Goal: Task Accomplishment & Management: Use online tool/utility

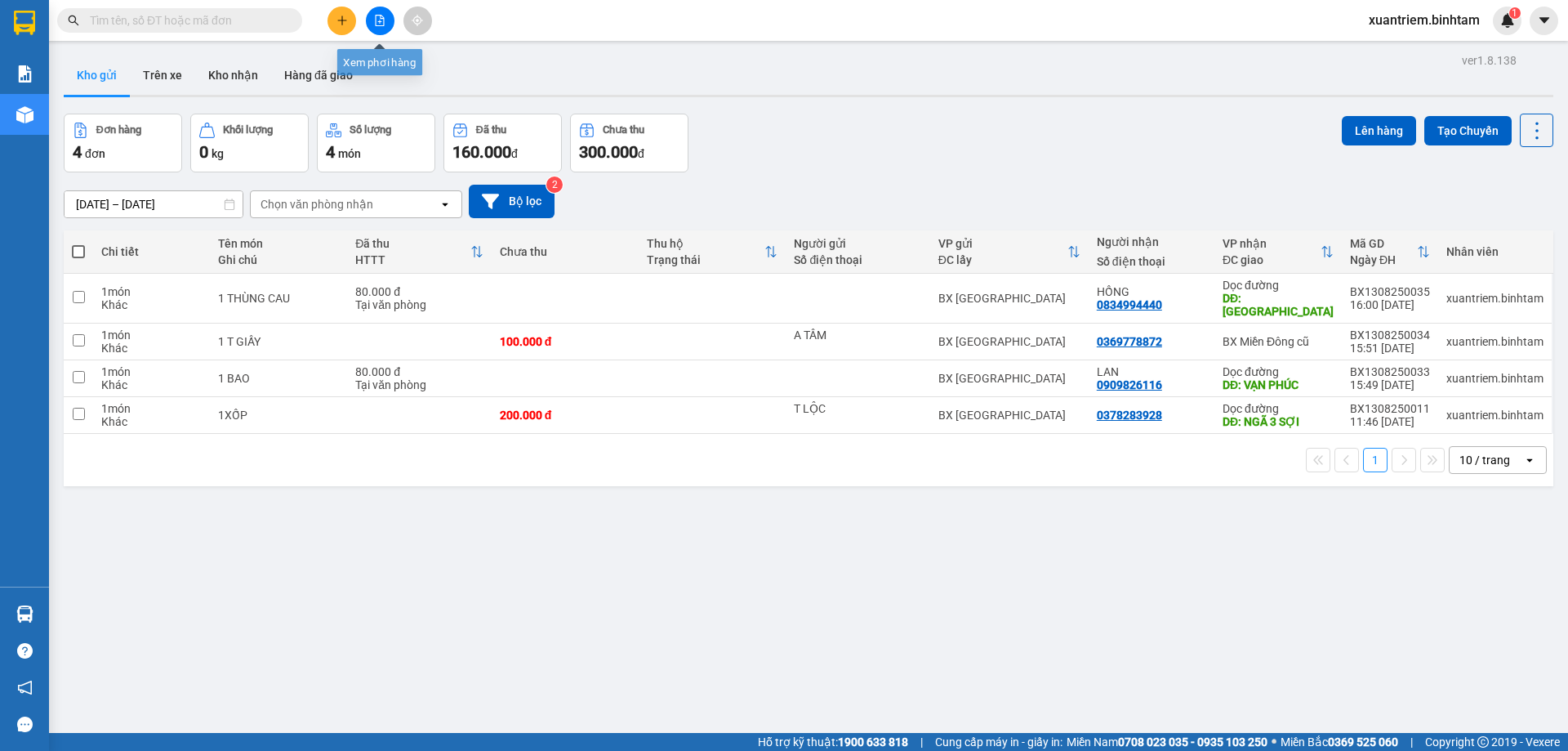
click at [366, 23] on button at bounding box center [380, 21] width 29 height 29
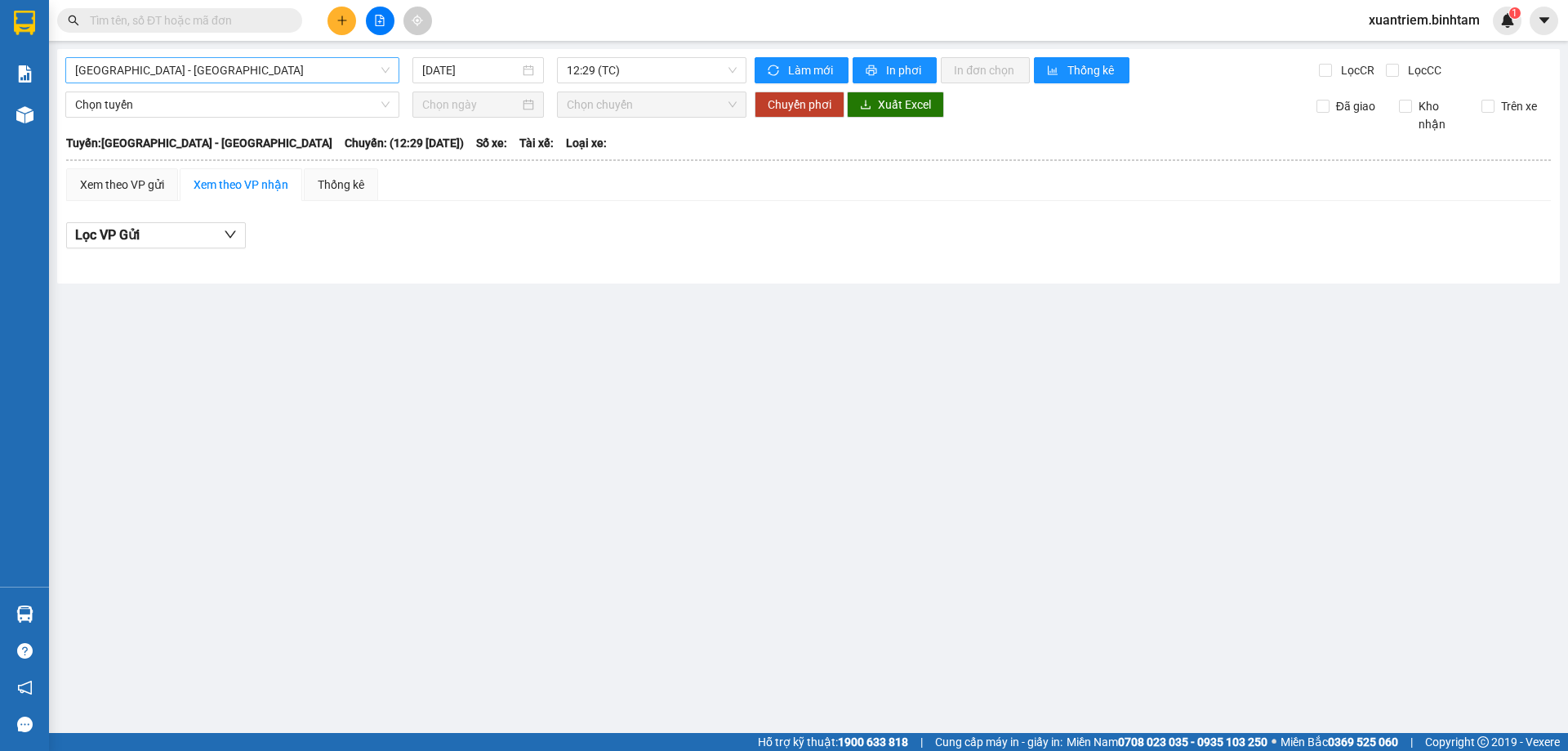
click at [200, 77] on span "[GEOGRAPHIC_DATA] - [GEOGRAPHIC_DATA]" at bounding box center [232, 70] width 315 height 25
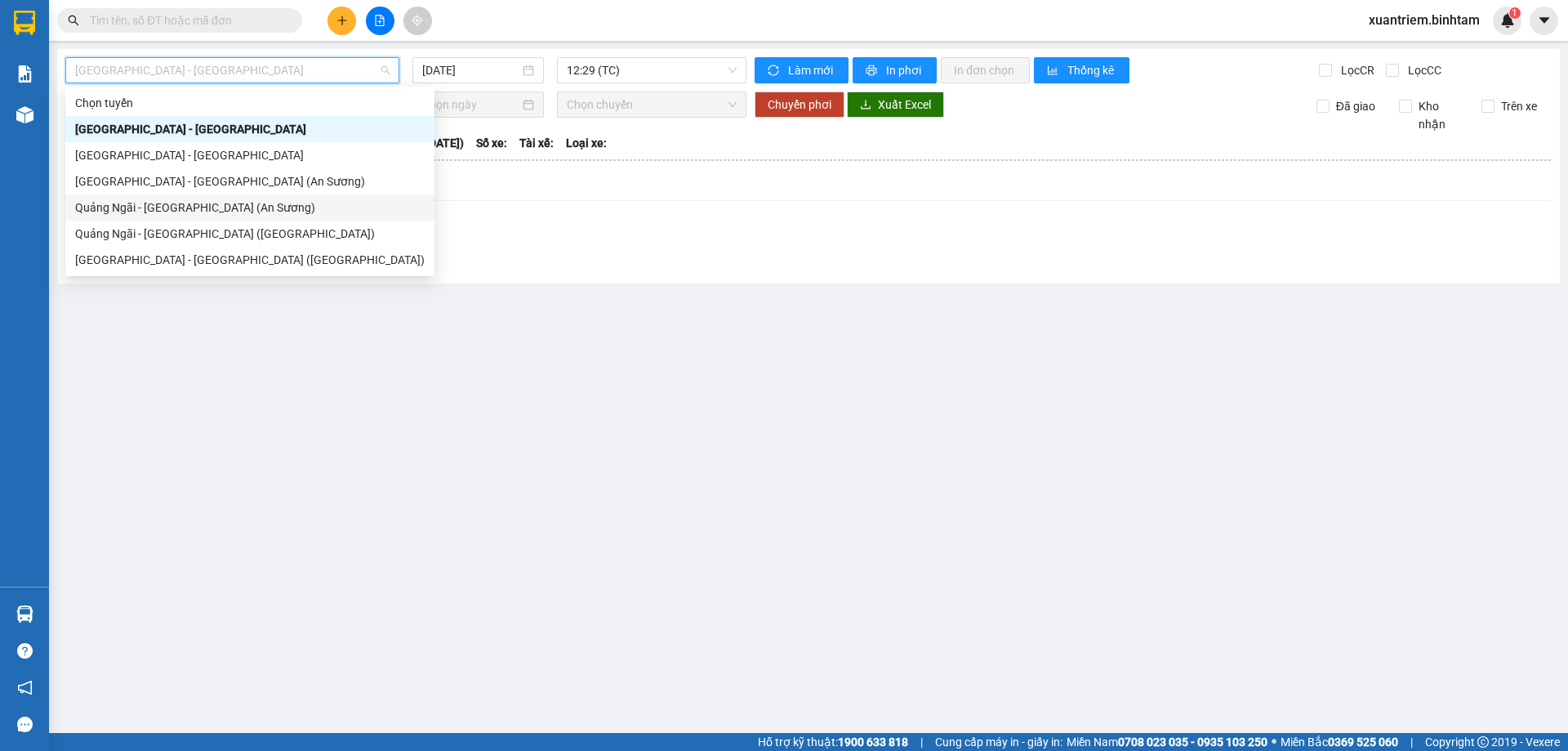
click at [187, 213] on div "Quảng Ngãi - [GEOGRAPHIC_DATA] (An Sương)" at bounding box center [249, 208] width 349 height 18
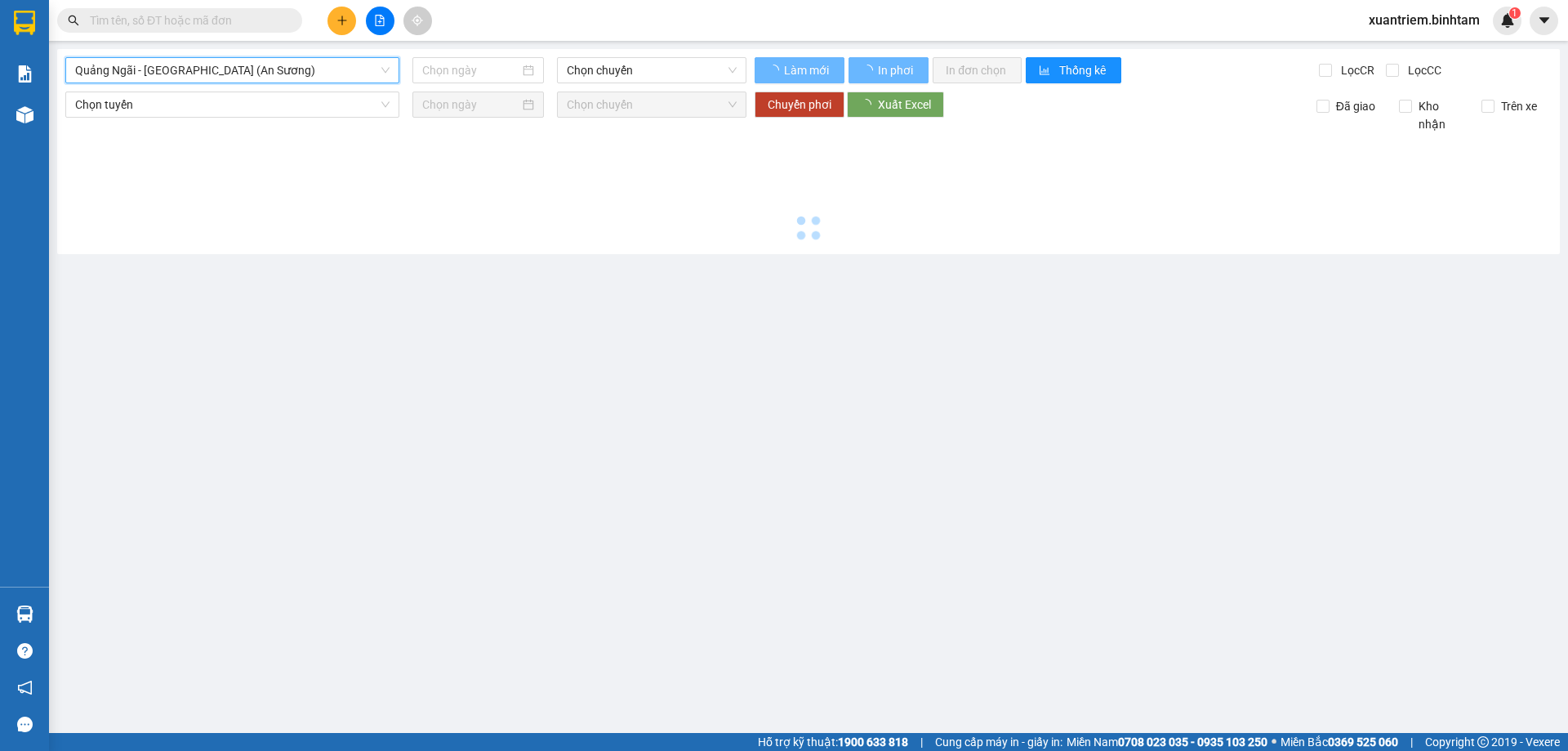
type input "[DATE]"
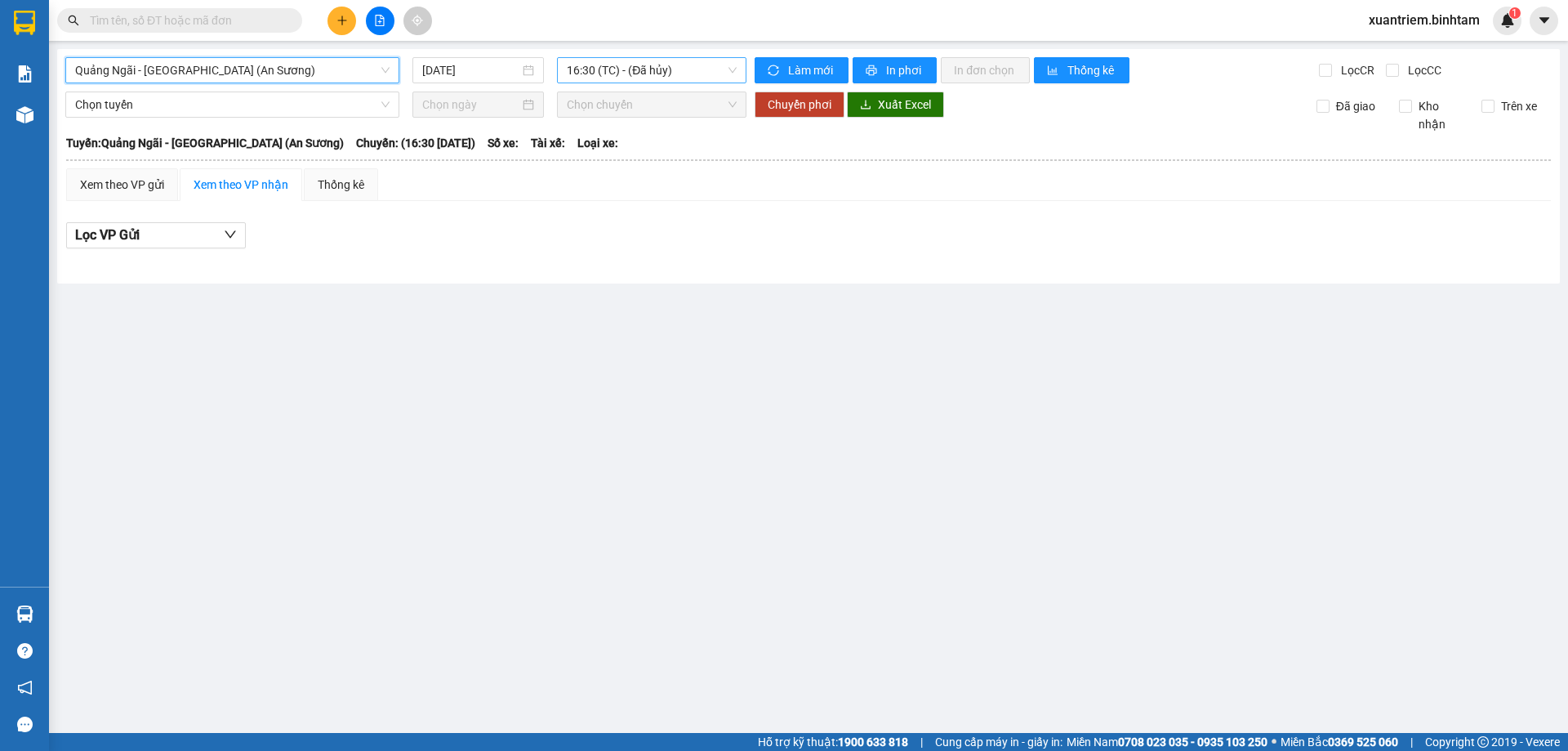
click at [613, 70] on span "16:30 (TC) - (Đã hủy)" at bounding box center [652, 70] width 170 height 25
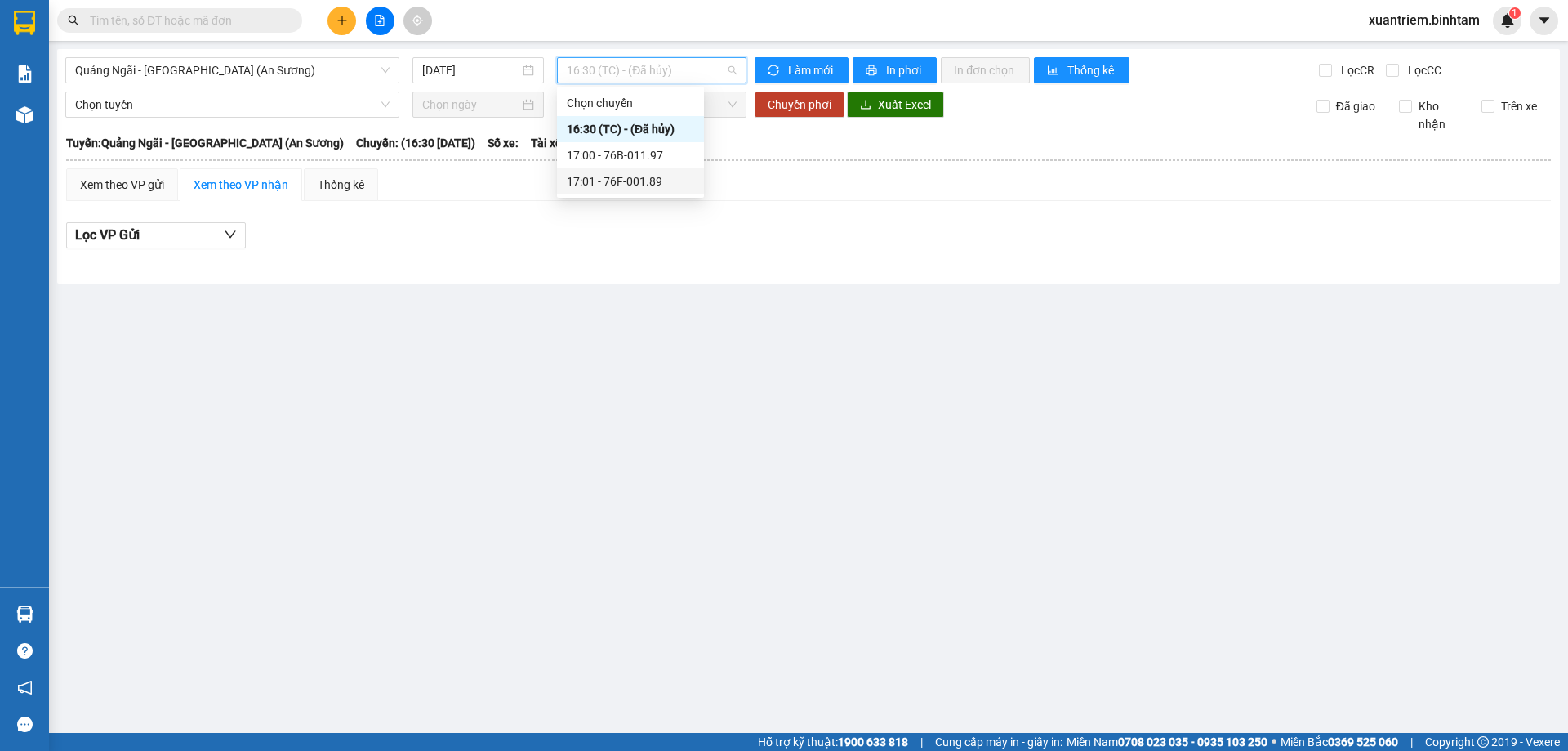
click at [616, 175] on div "17:01 - 76F-001.89" at bounding box center [630, 181] width 128 height 18
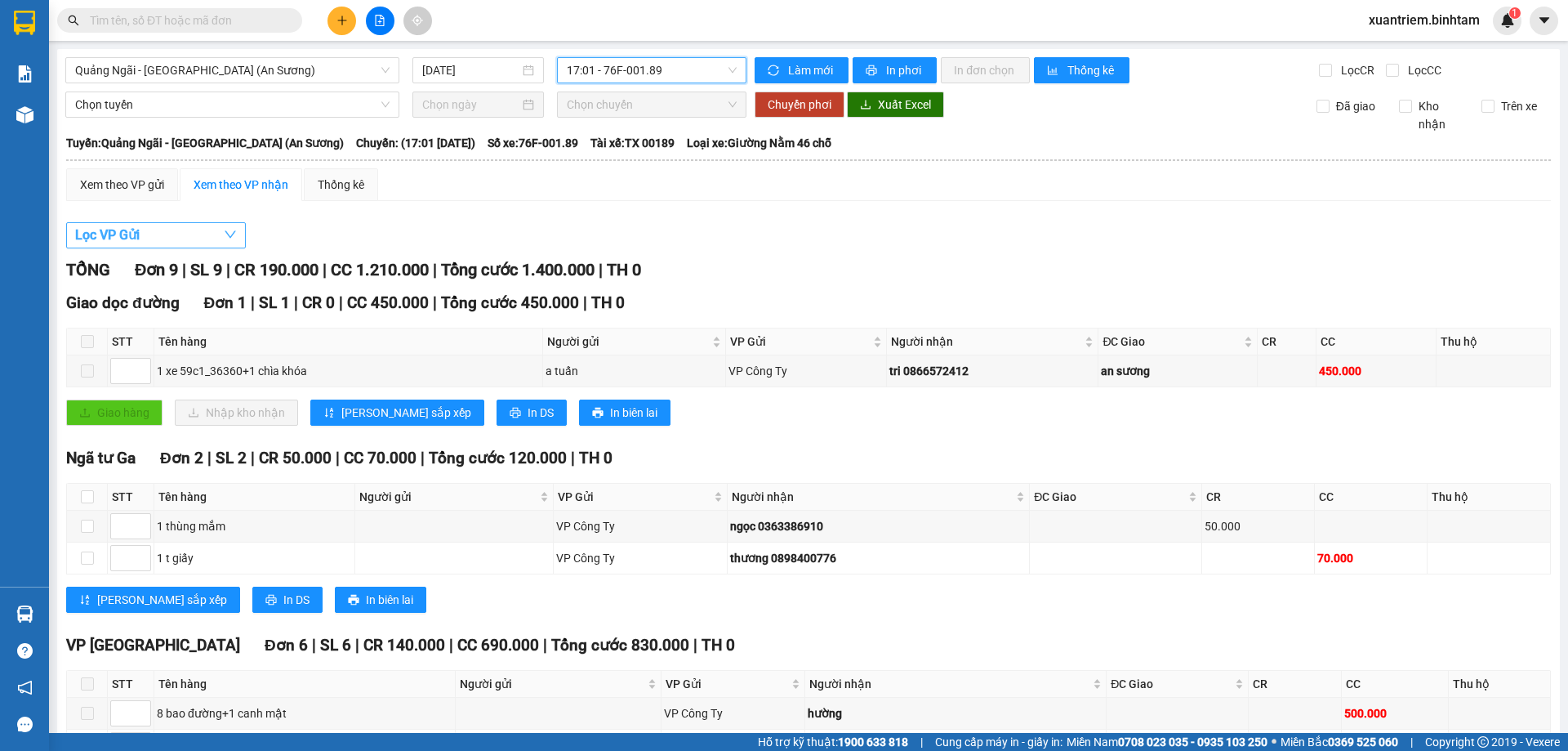
click at [108, 243] on span "Lọc VP Gửi" at bounding box center [107, 235] width 64 height 21
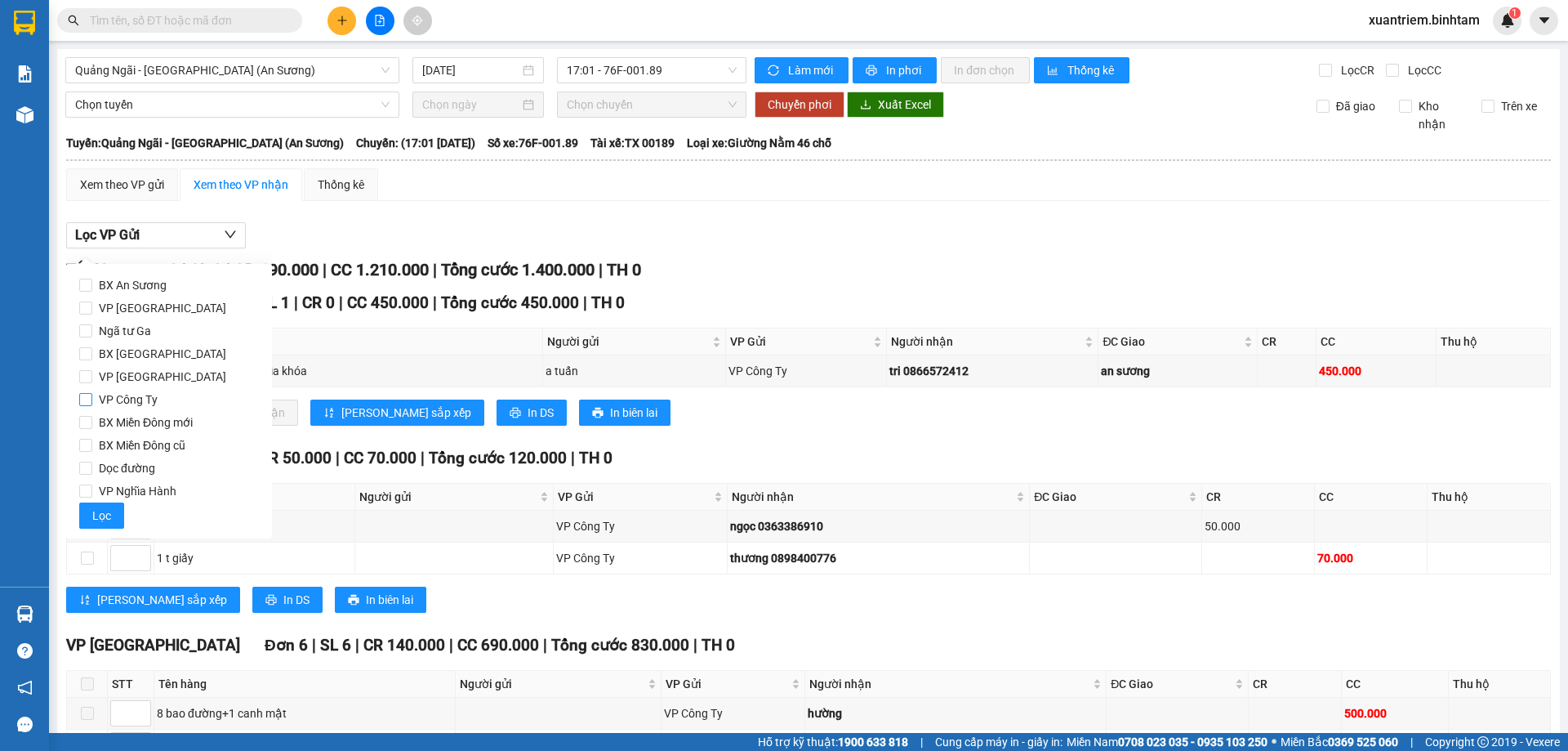
click at [87, 396] on input "VP Công Ty" at bounding box center [85, 399] width 13 height 13
checkbox input "true"
click at [101, 515] on span "Lọc" at bounding box center [101, 516] width 19 height 18
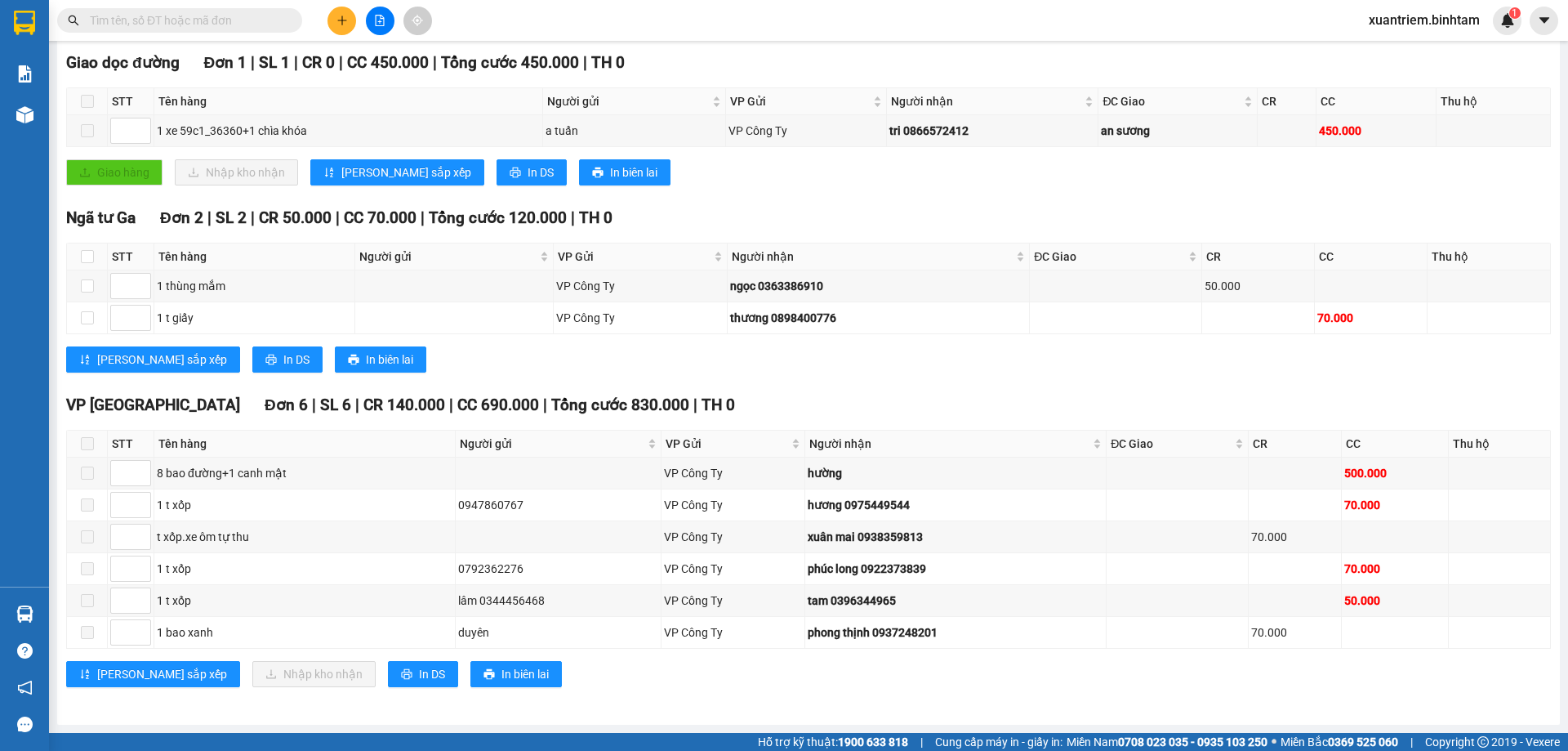
scroll to position [111, 0]
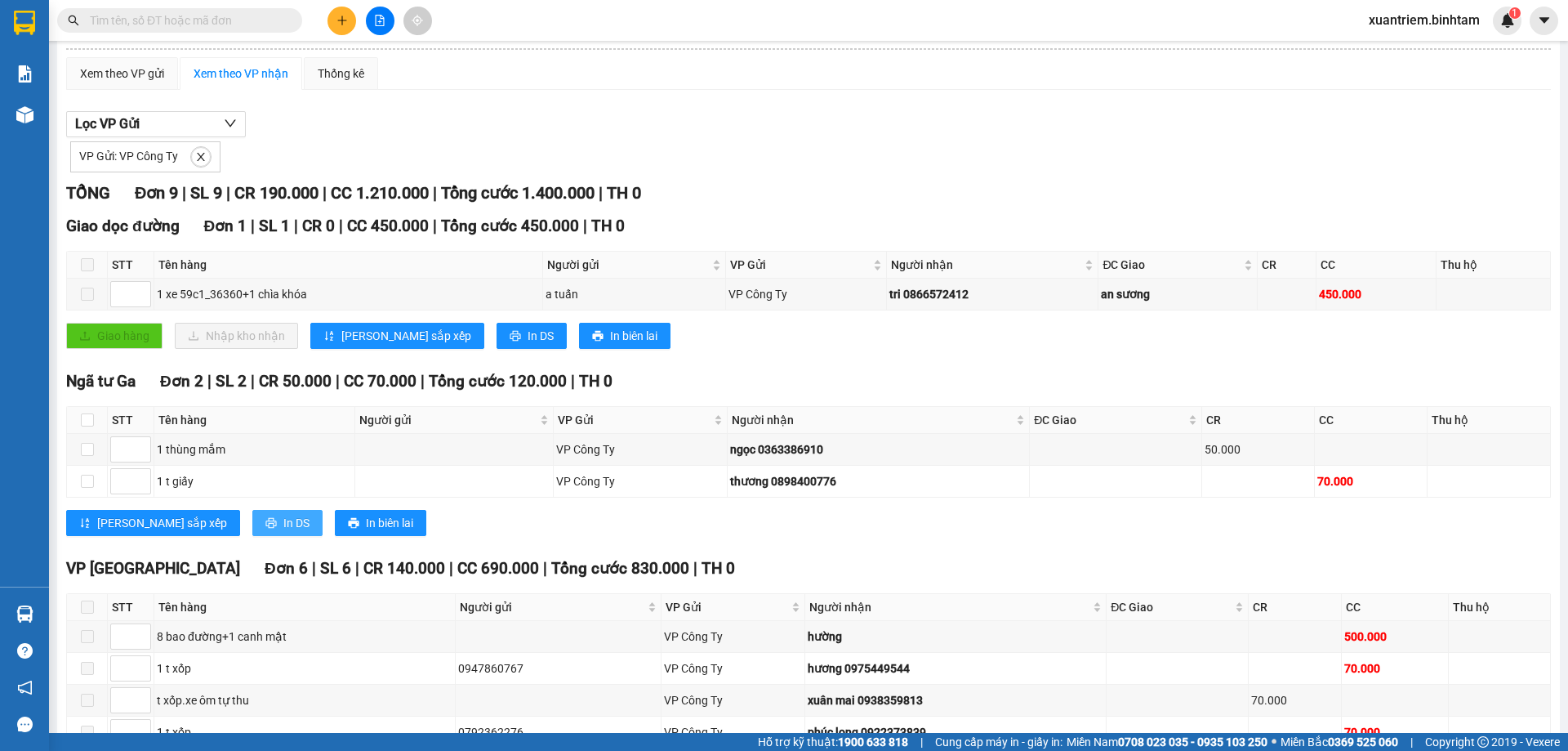
click at [283, 522] on span "In DS" at bounding box center [296, 522] width 26 height 18
click at [983, 133] on div "Lọc VP Gửi VP Gửi: VP Công Ty" at bounding box center [808, 141] width 1485 height 61
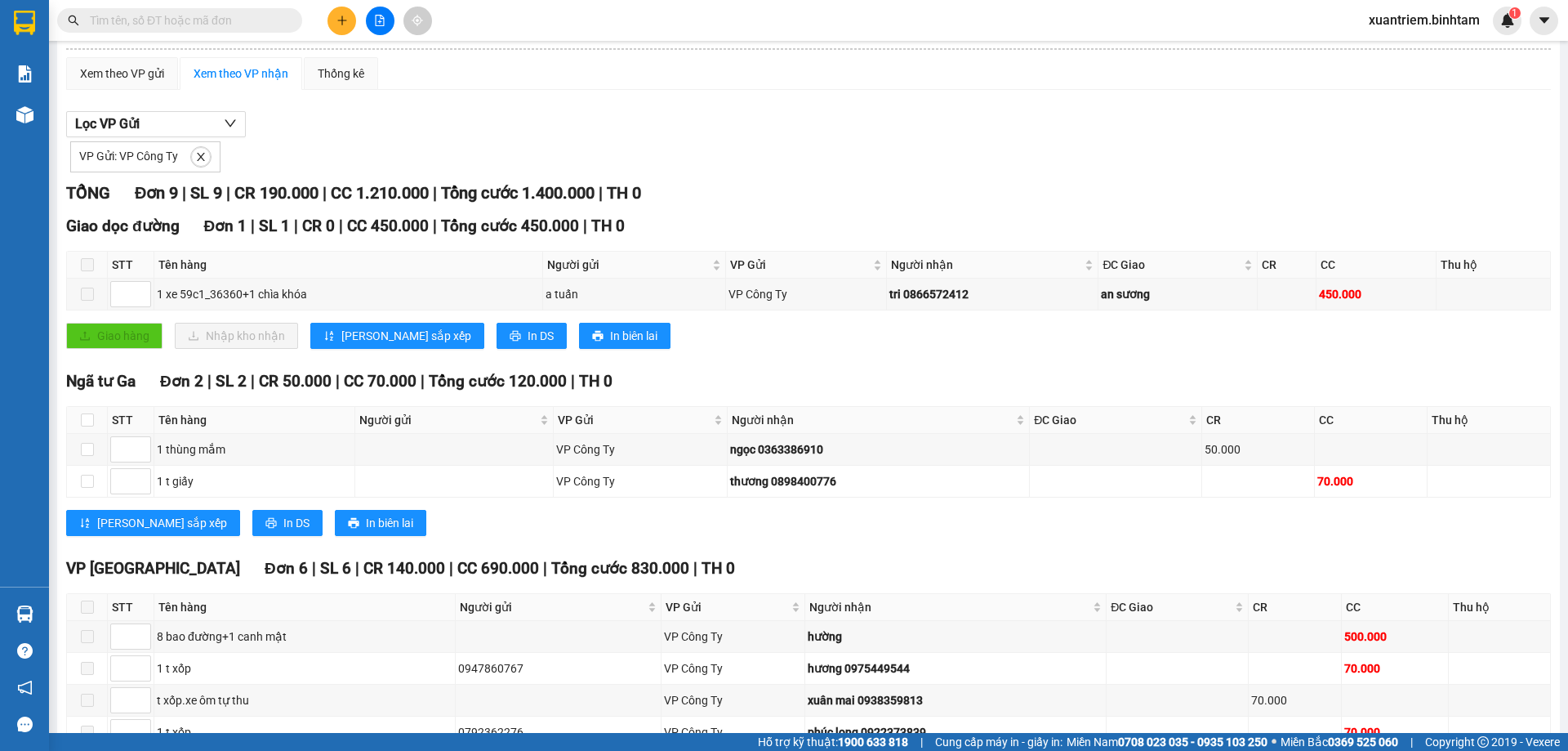
click at [981, 164] on div "VP Gửi: VP Công Ty" at bounding box center [808, 155] width 1485 height 36
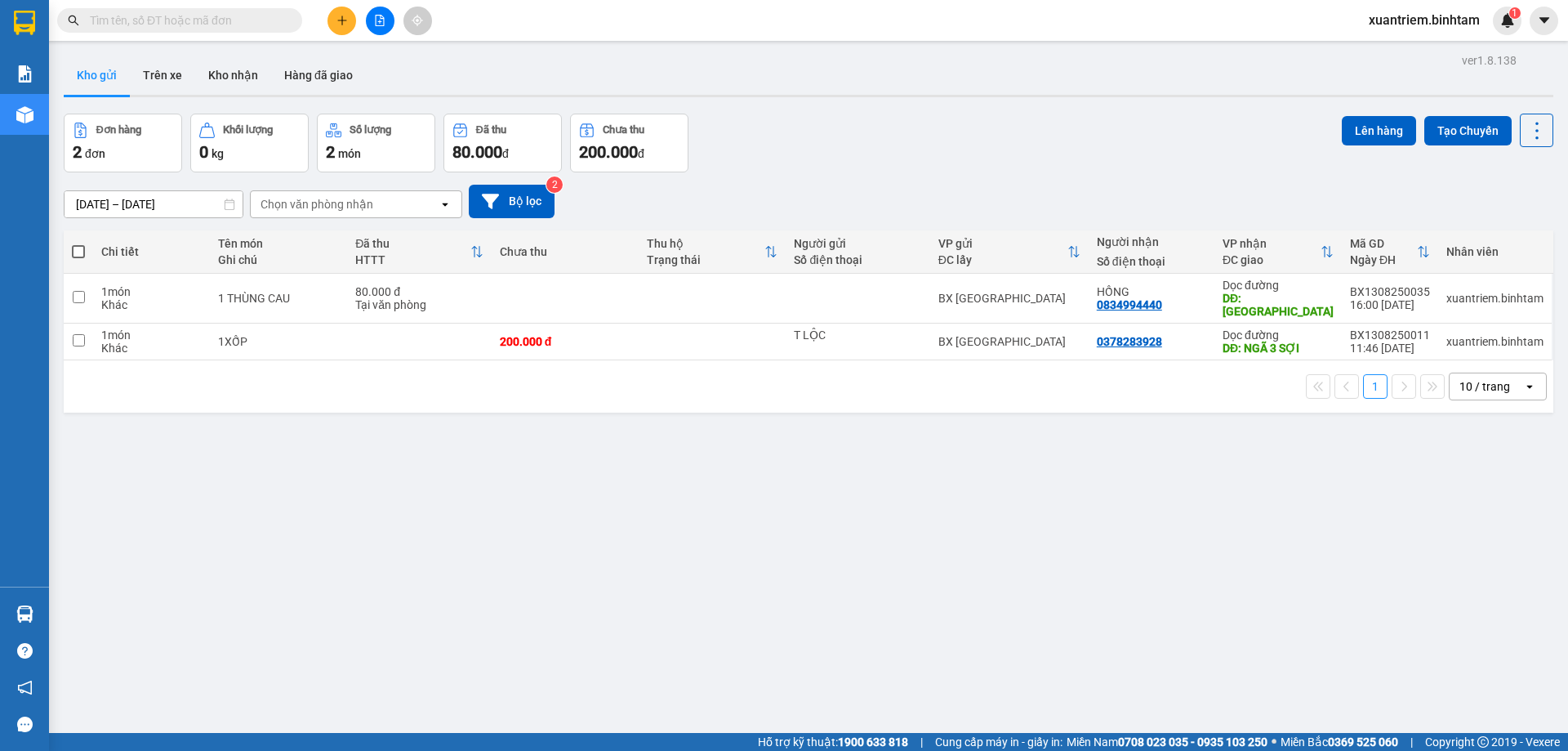
click at [379, 21] on icon "file-add" at bounding box center [380, 21] width 12 height 12
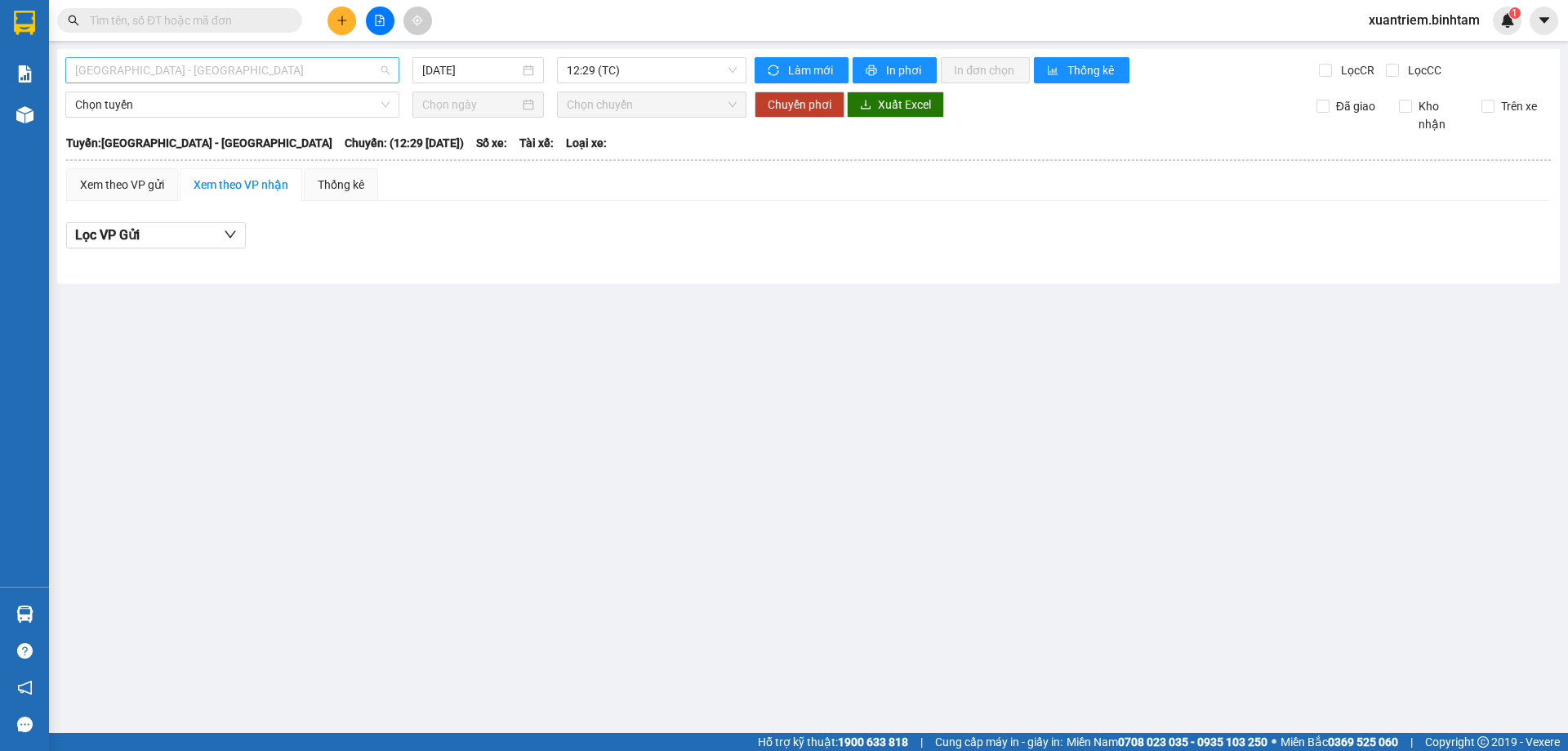
click at [232, 73] on span "[GEOGRAPHIC_DATA] - [GEOGRAPHIC_DATA]" at bounding box center [232, 70] width 315 height 25
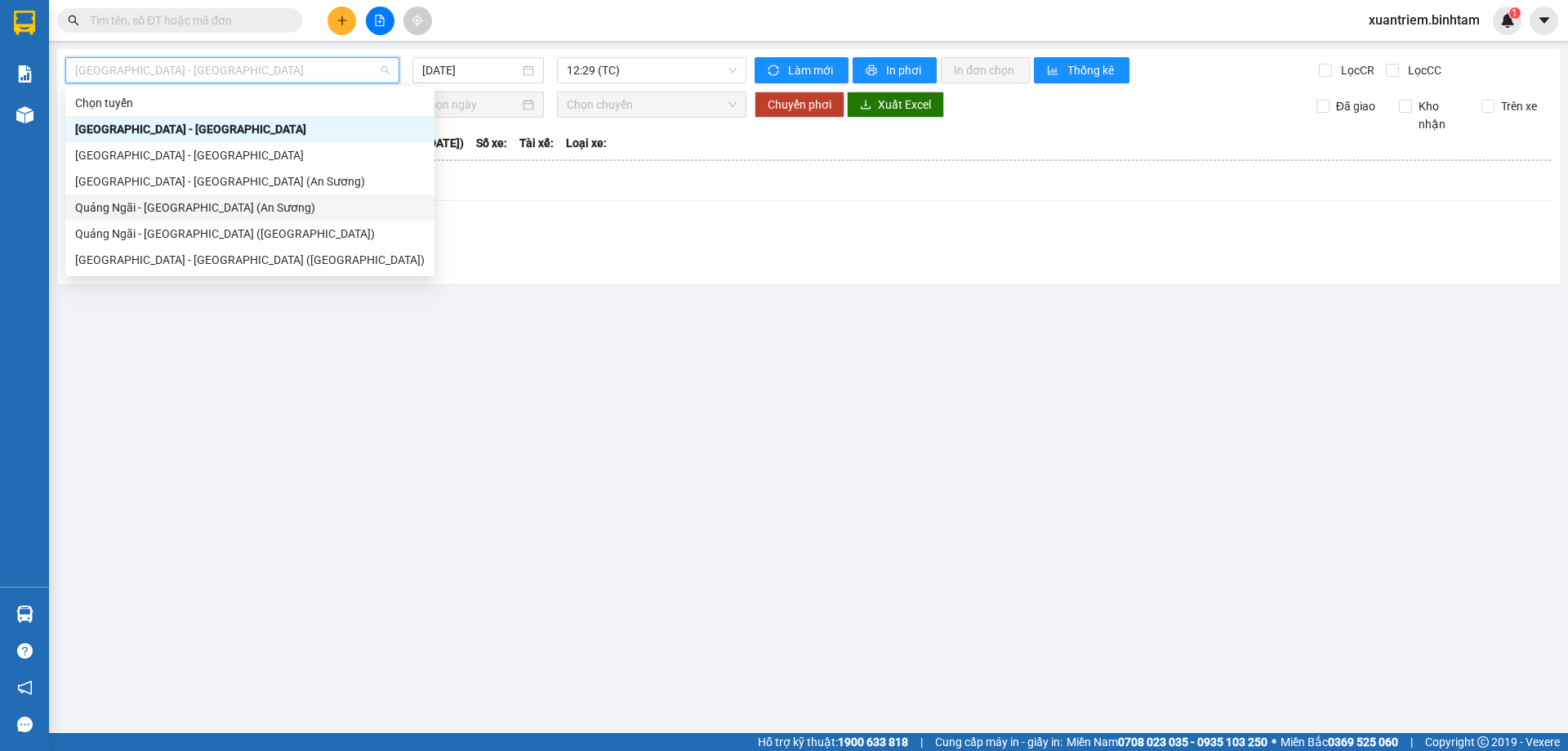
click at [209, 207] on div "Quảng Ngãi - [GEOGRAPHIC_DATA] (An Sương)" at bounding box center [249, 208] width 349 height 18
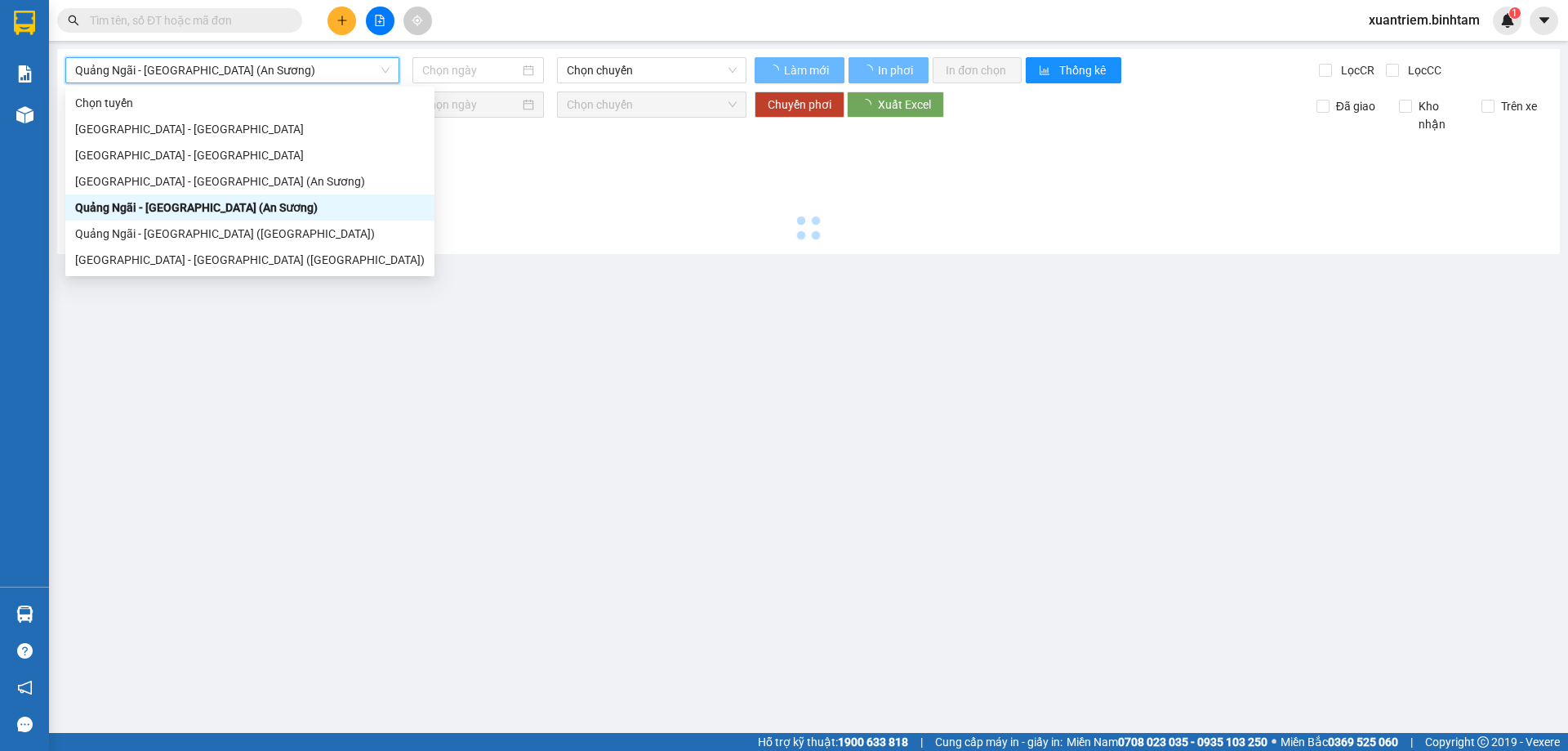
type input "[DATE]"
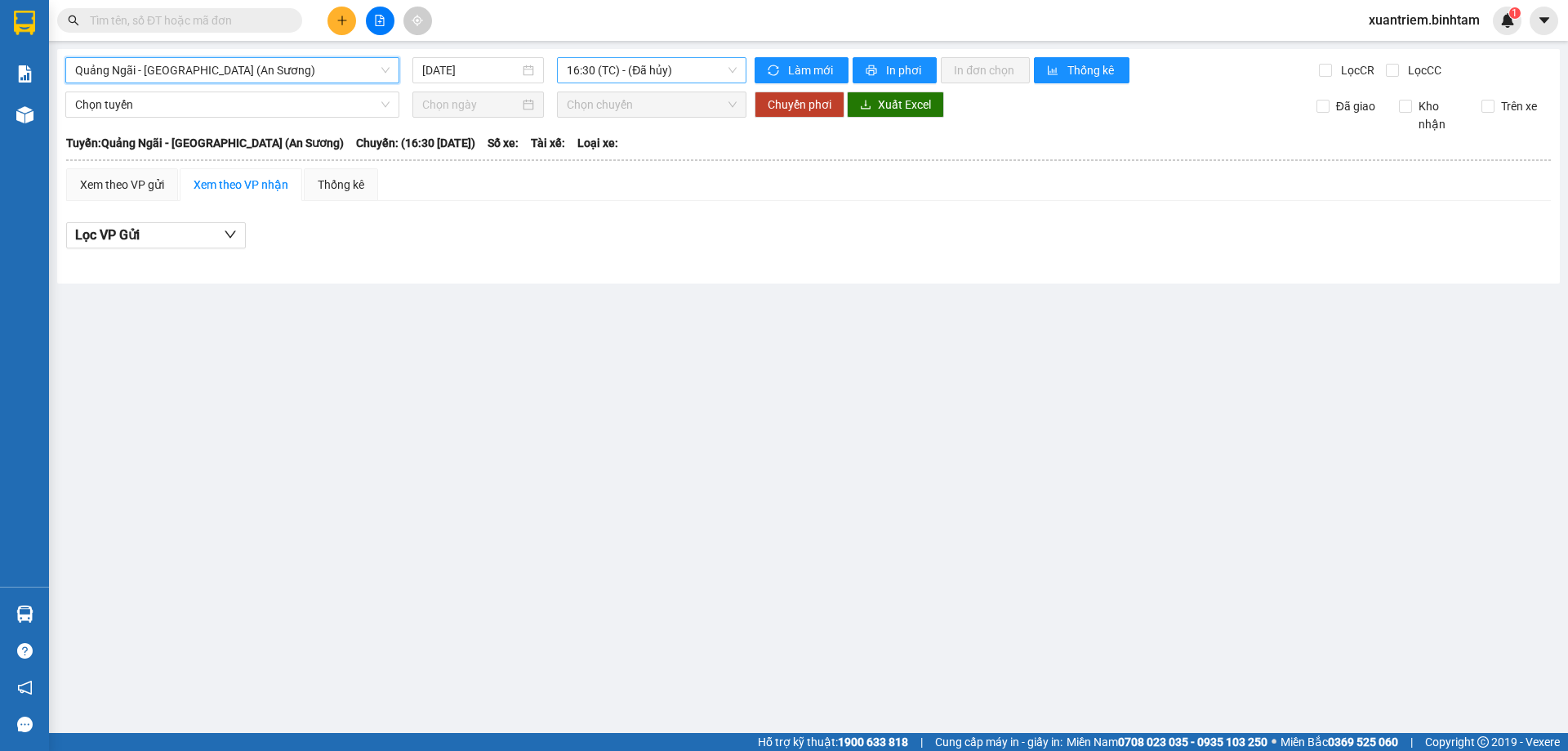
click at [662, 66] on span "16:30 (TC) - (Đã hủy)" at bounding box center [652, 70] width 170 height 25
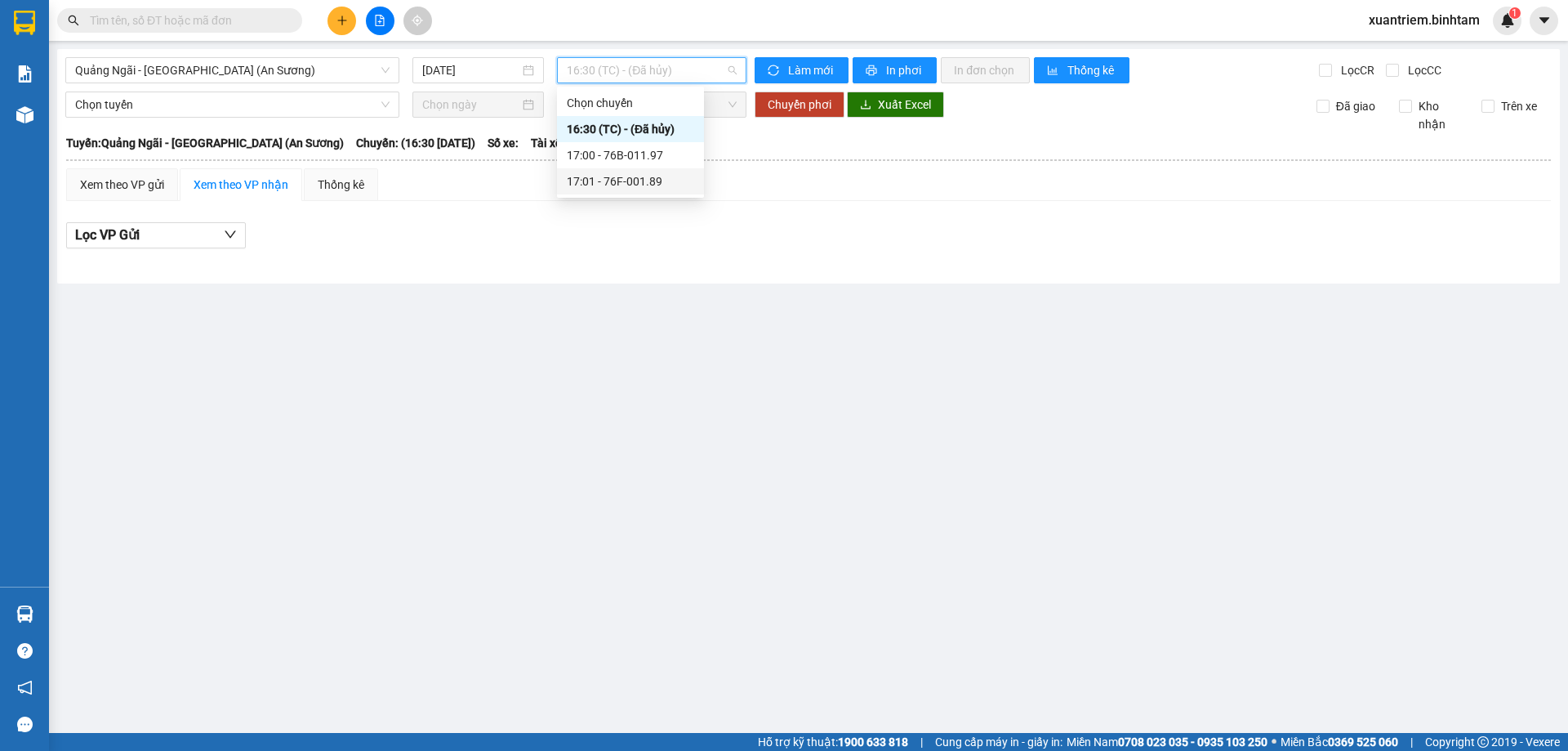
click at [647, 178] on div "17:01 - 76F-001.89" at bounding box center [630, 181] width 128 height 18
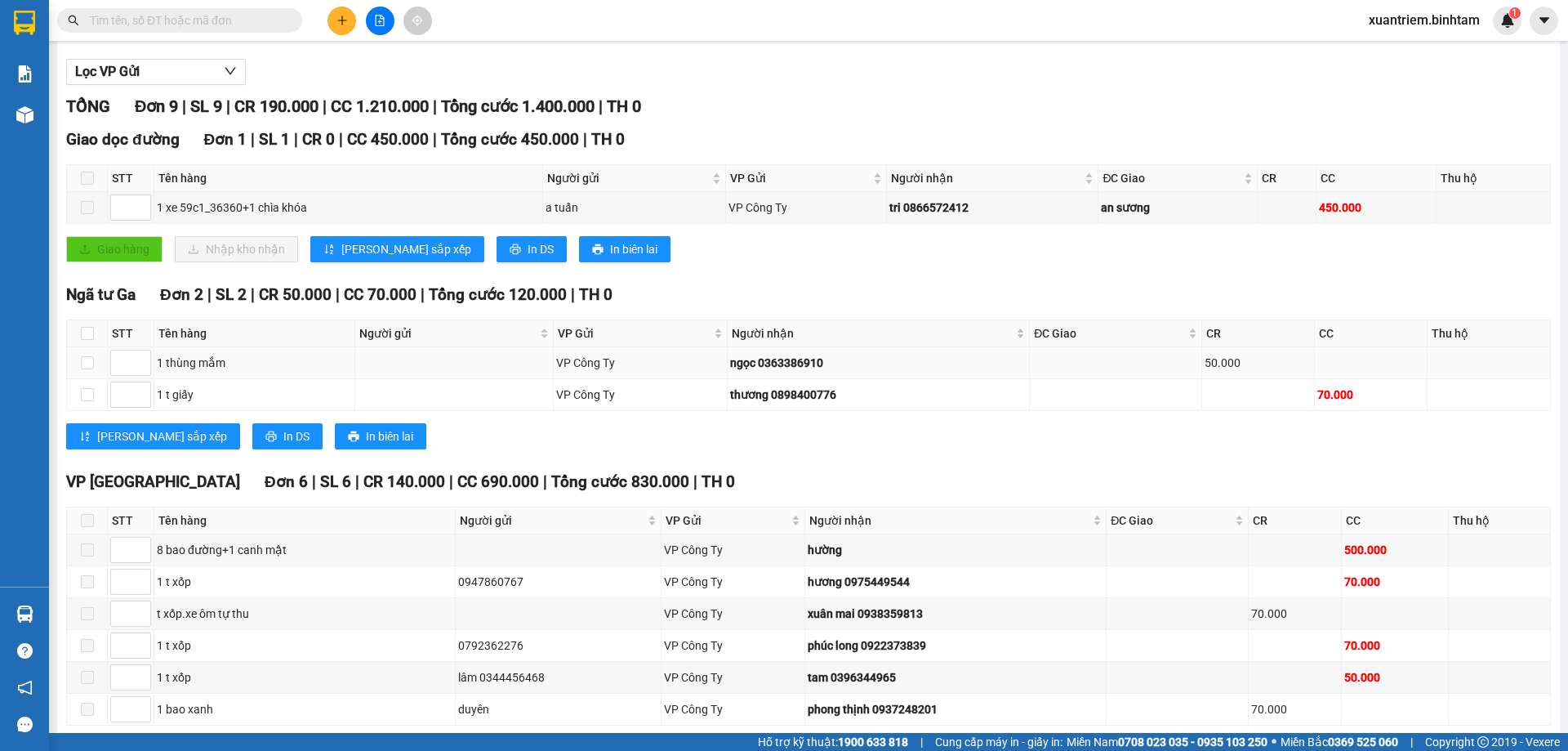
scroll to position [240, 0]
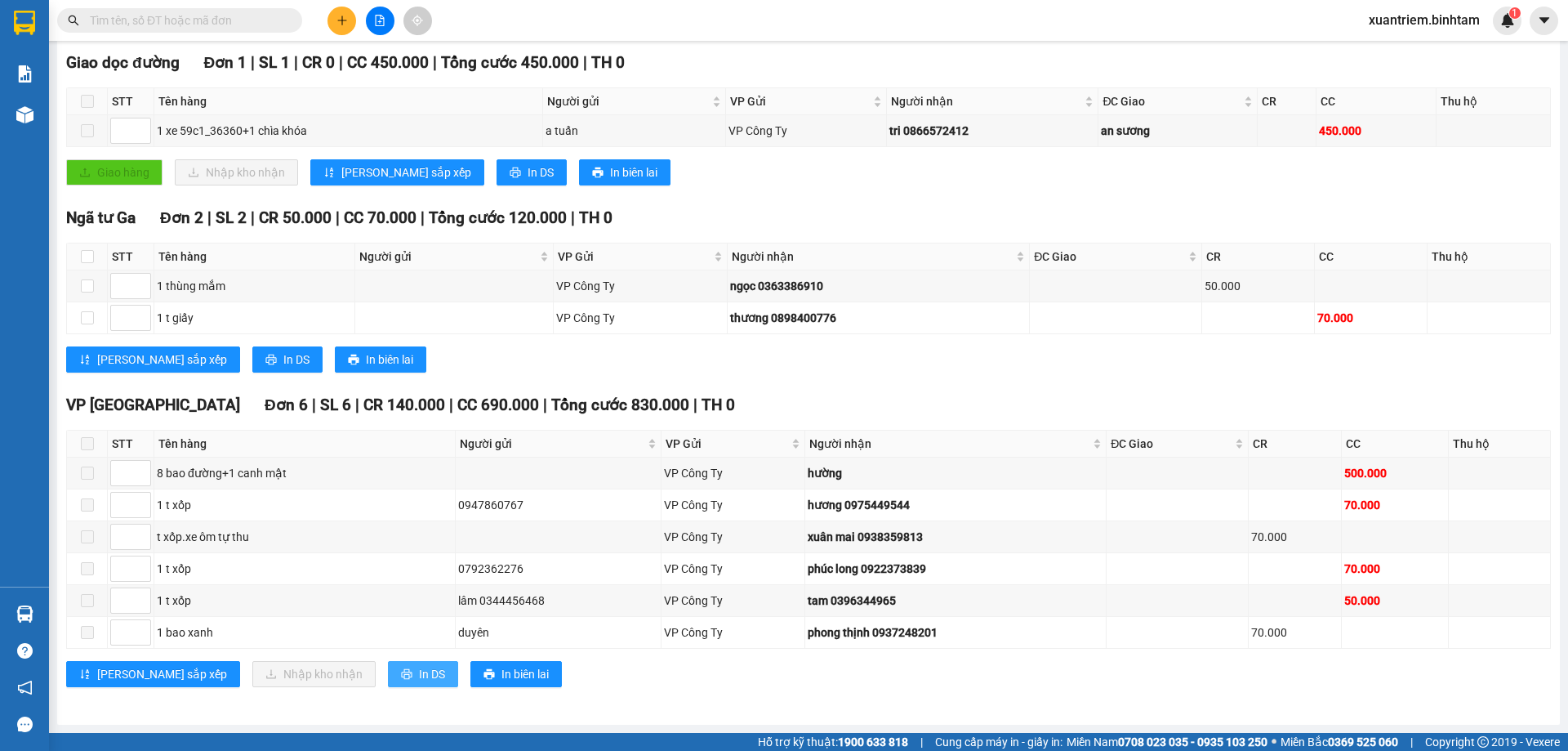
click at [401, 671] on icon "printer" at bounding box center [407, 674] width 12 height 12
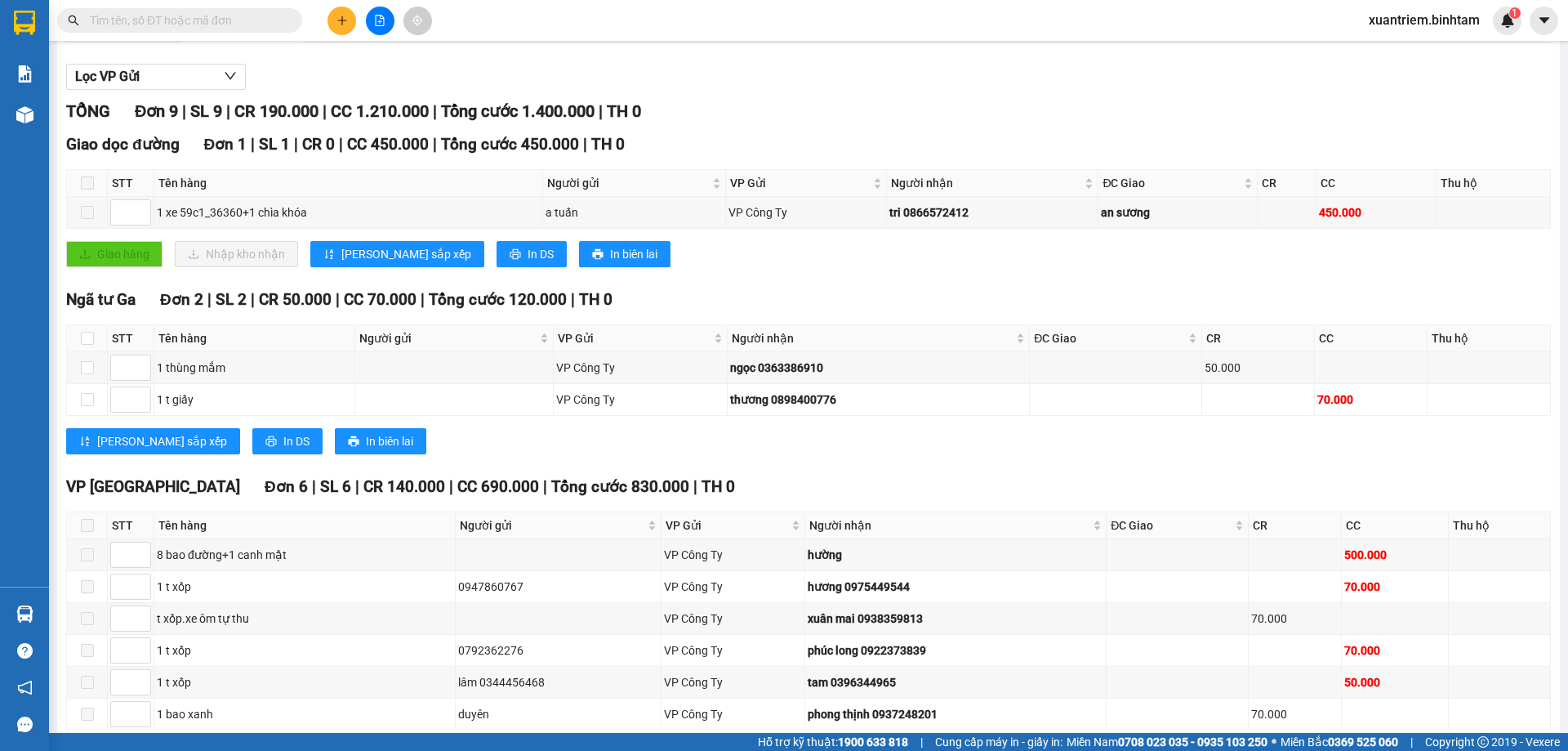
scroll to position [0, 0]
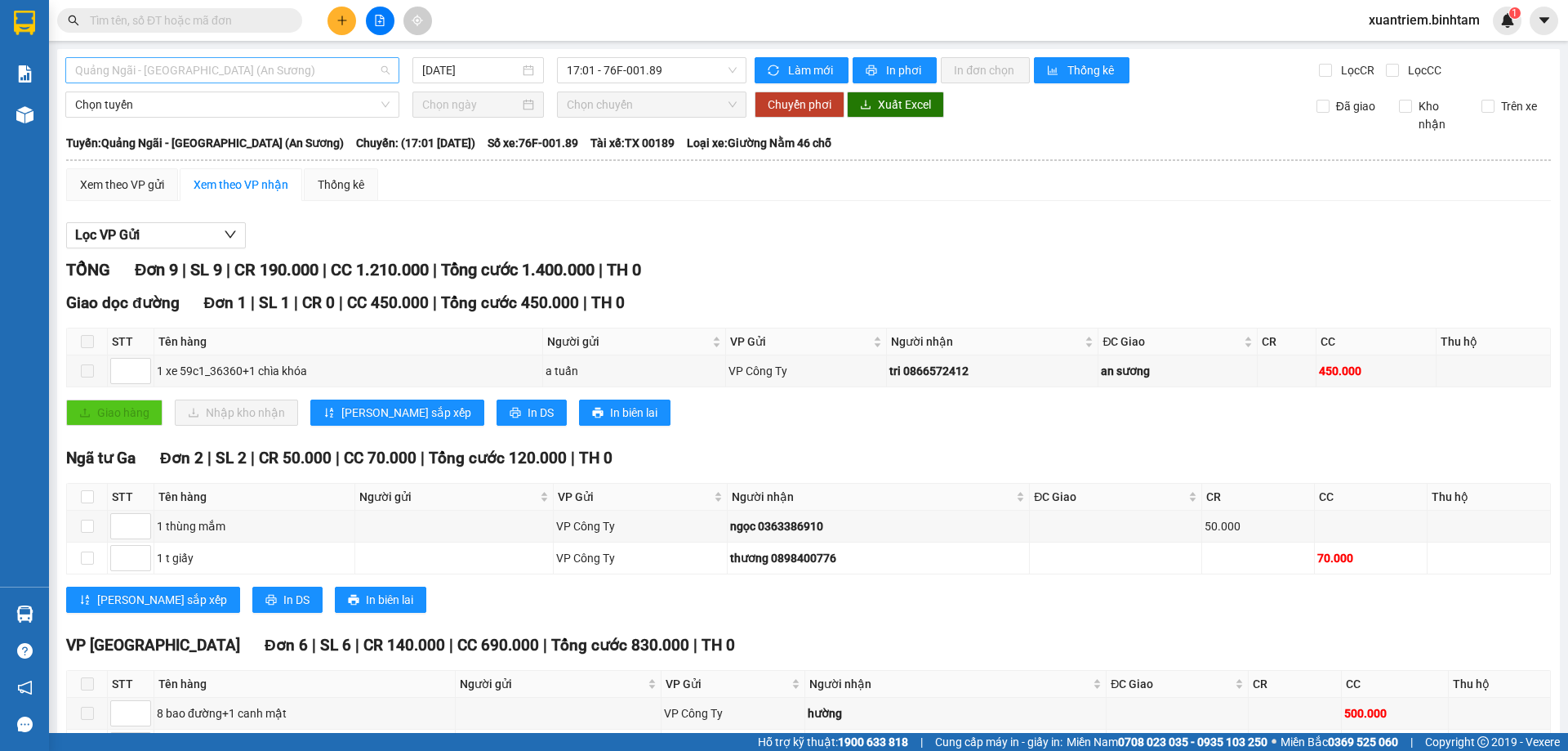
click at [210, 73] on span "Quảng Ngãi - [GEOGRAPHIC_DATA] (An Sương)" at bounding box center [232, 70] width 315 height 25
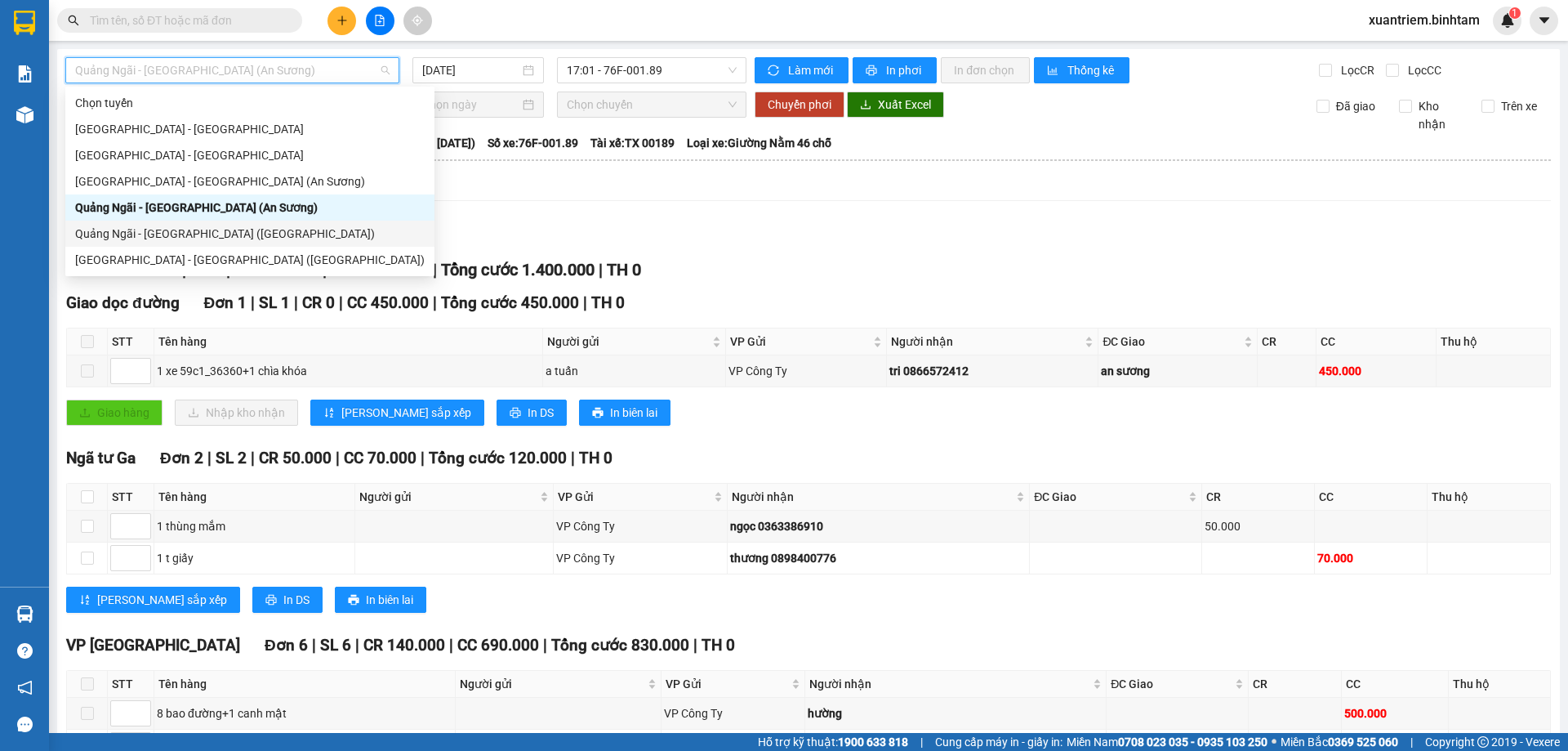
click at [169, 232] on div "Quảng Ngãi - [GEOGRAPHIC_DATA] ([GEOGRAPHIC_DATA])" at bounding box center [249, 234] width 349 height 18
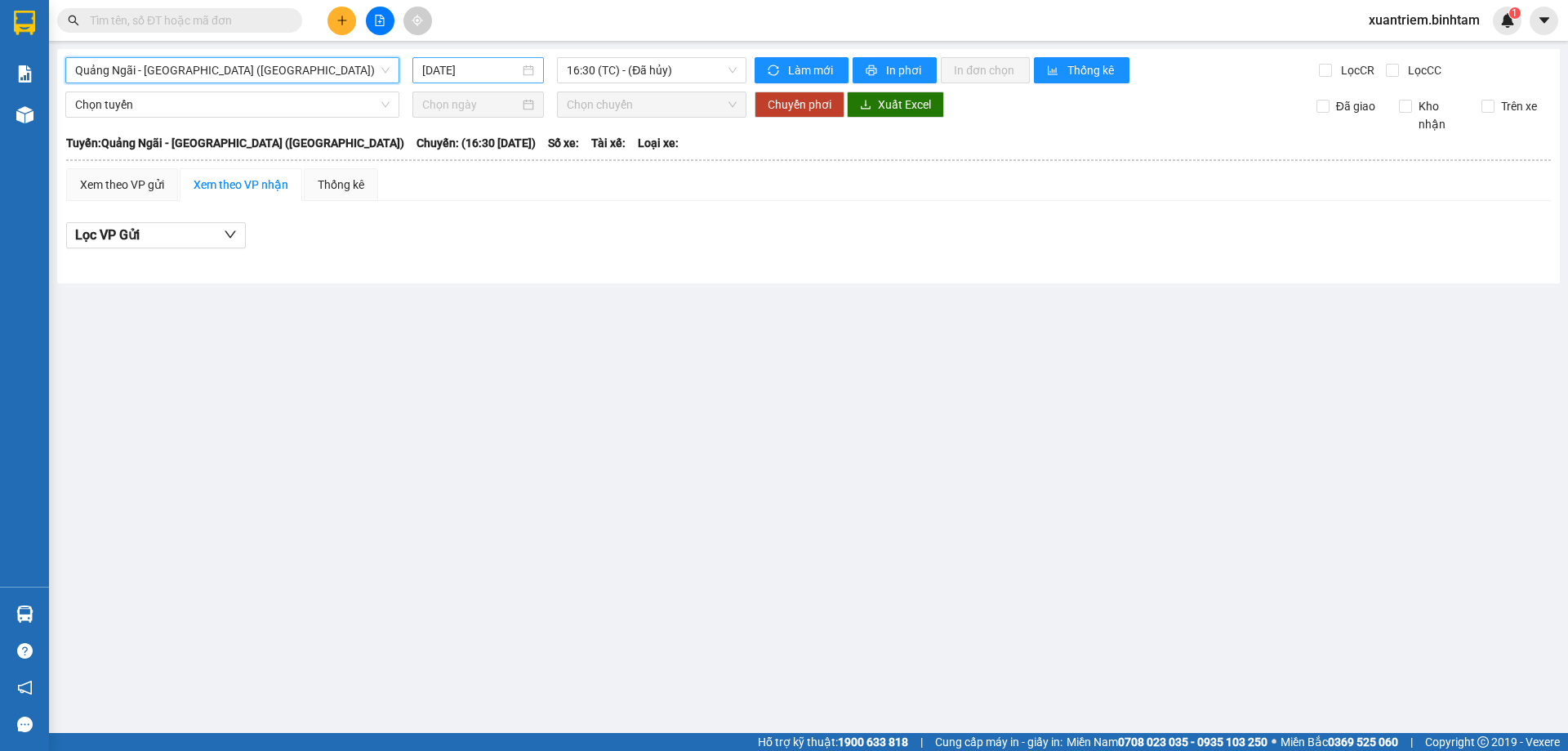
click at [485, 68] on input "[DATE]" at bounding box center [471, 70] width 97 height 18
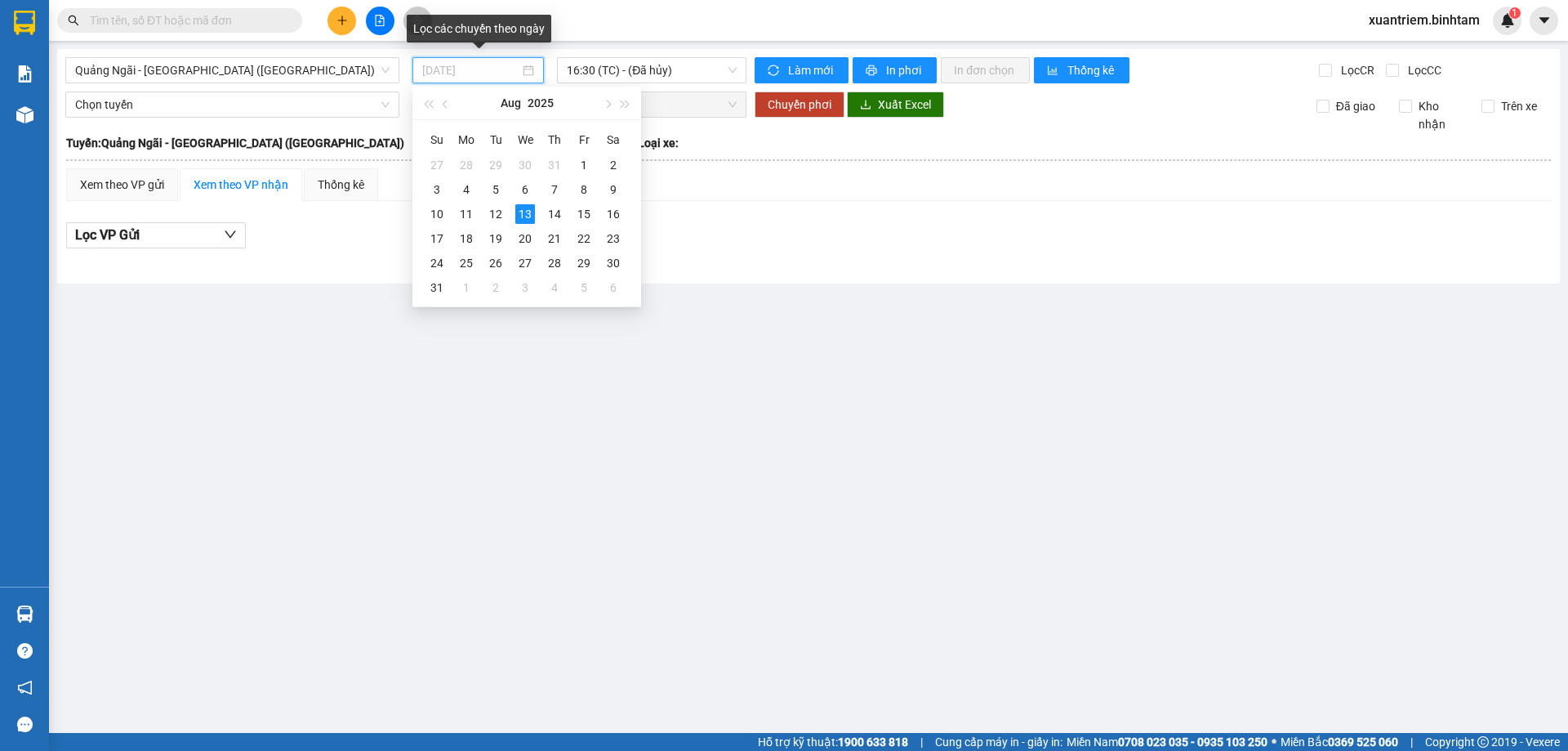
type input "[DATE]"
click at [532, 211] on div "13" at bounding box center [525, 214] width 20 height 20
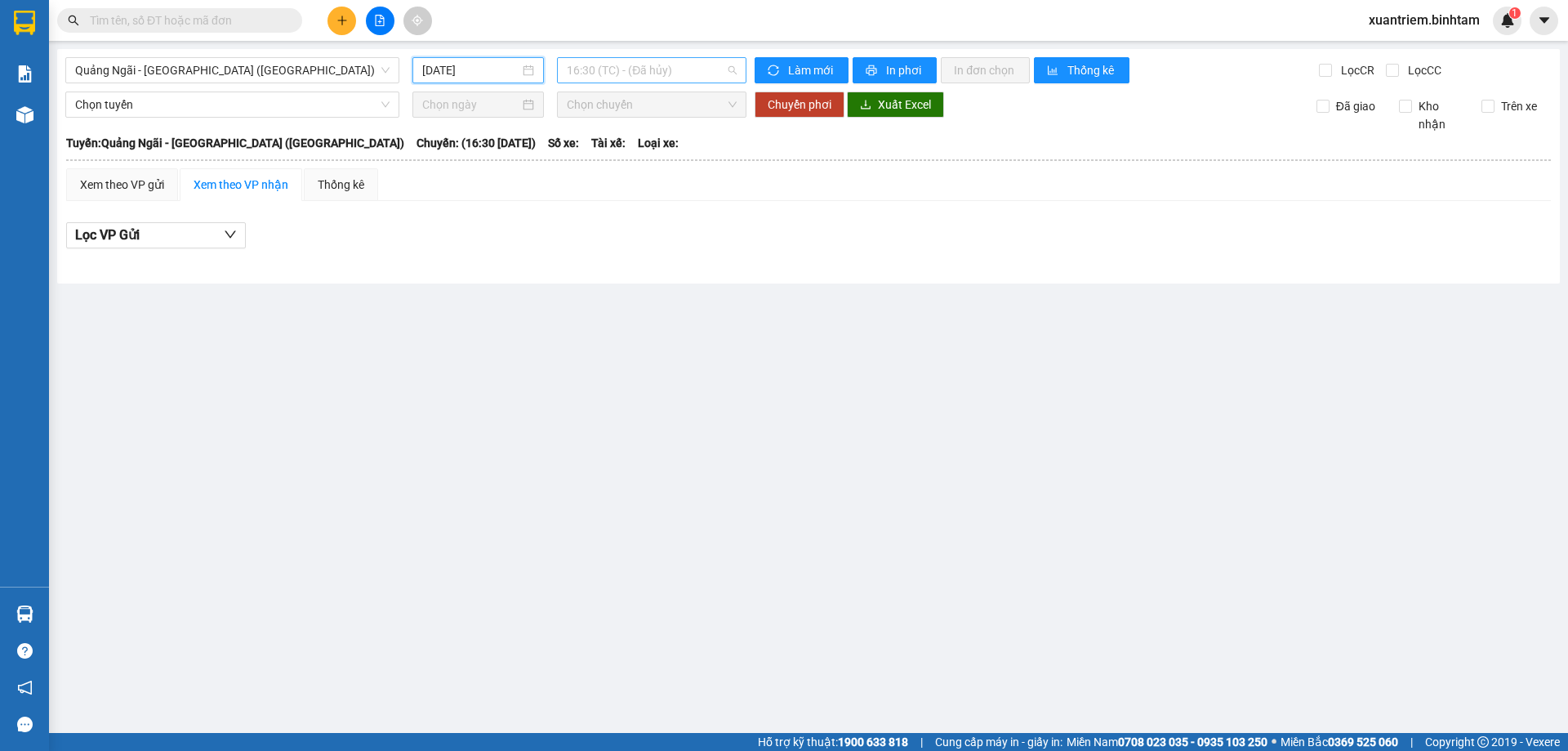
click at [657, 71] on span "16:30 (TC) - (Đã hủy)" at bounding box center [652, 70] width 170 height 25
click at [647, 152] on div "17:00 - 76E-004.76" at bounding box center [630, 155] width 128 height 18
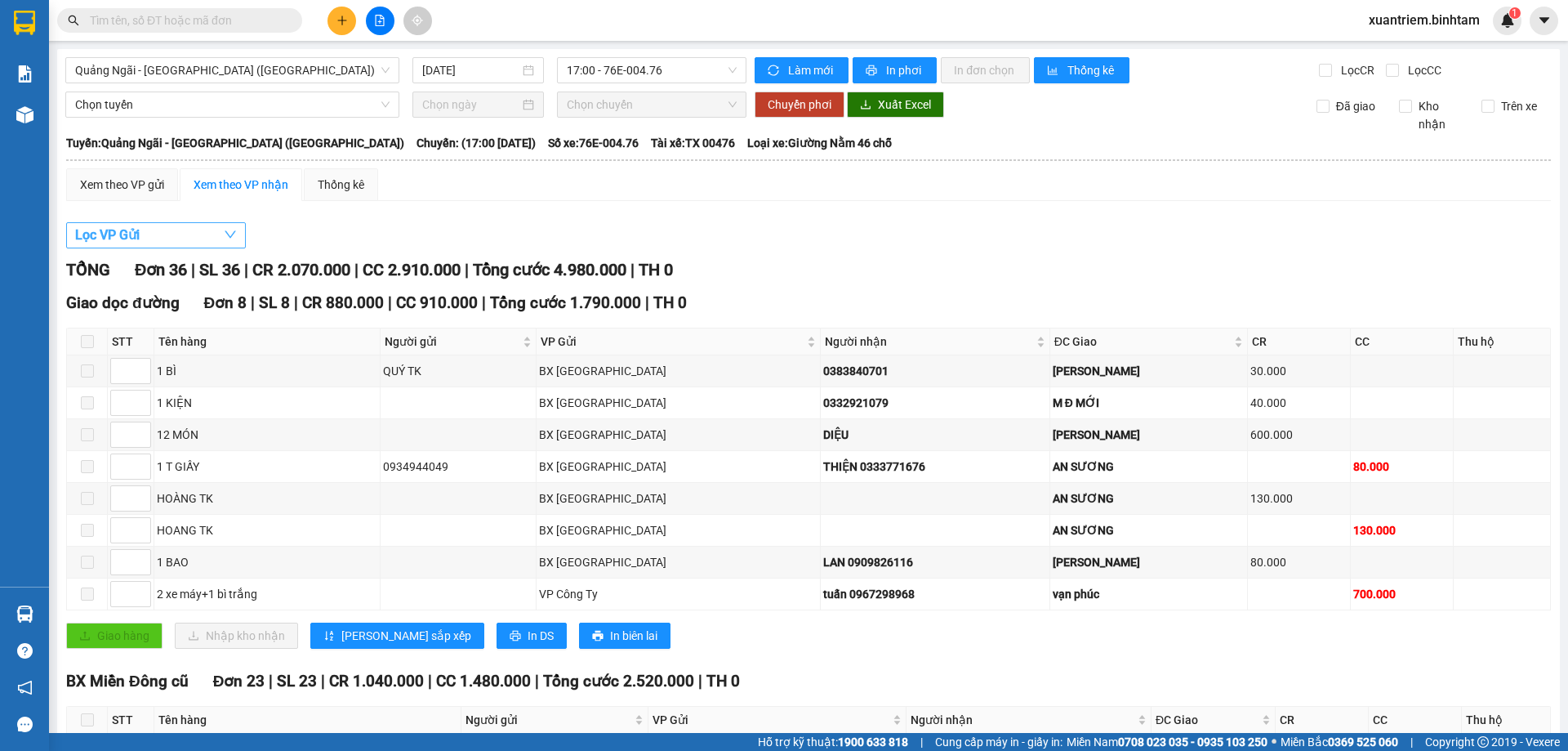
click at [163, 239] on button "Lọc VP Gửi" at bounding box center [156, 235] width 180 height 26
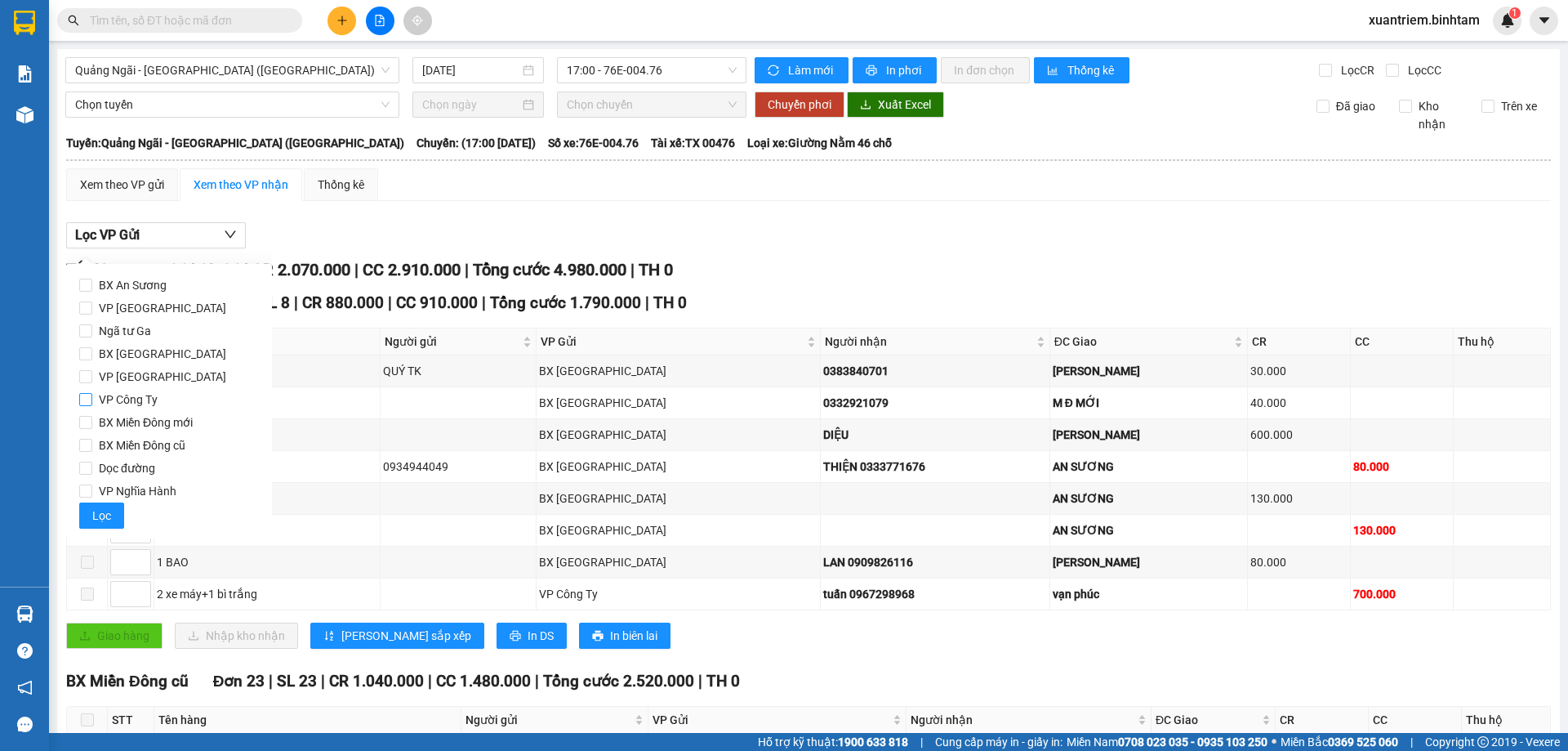
click at [91, 396] on input "VP Công Ty" at bounding box center [85, 399] width 13 height 13
checkbox input "true"
click at [106, 515] on span "Lọc" at bounding box center [101, 516] width 19 height 18
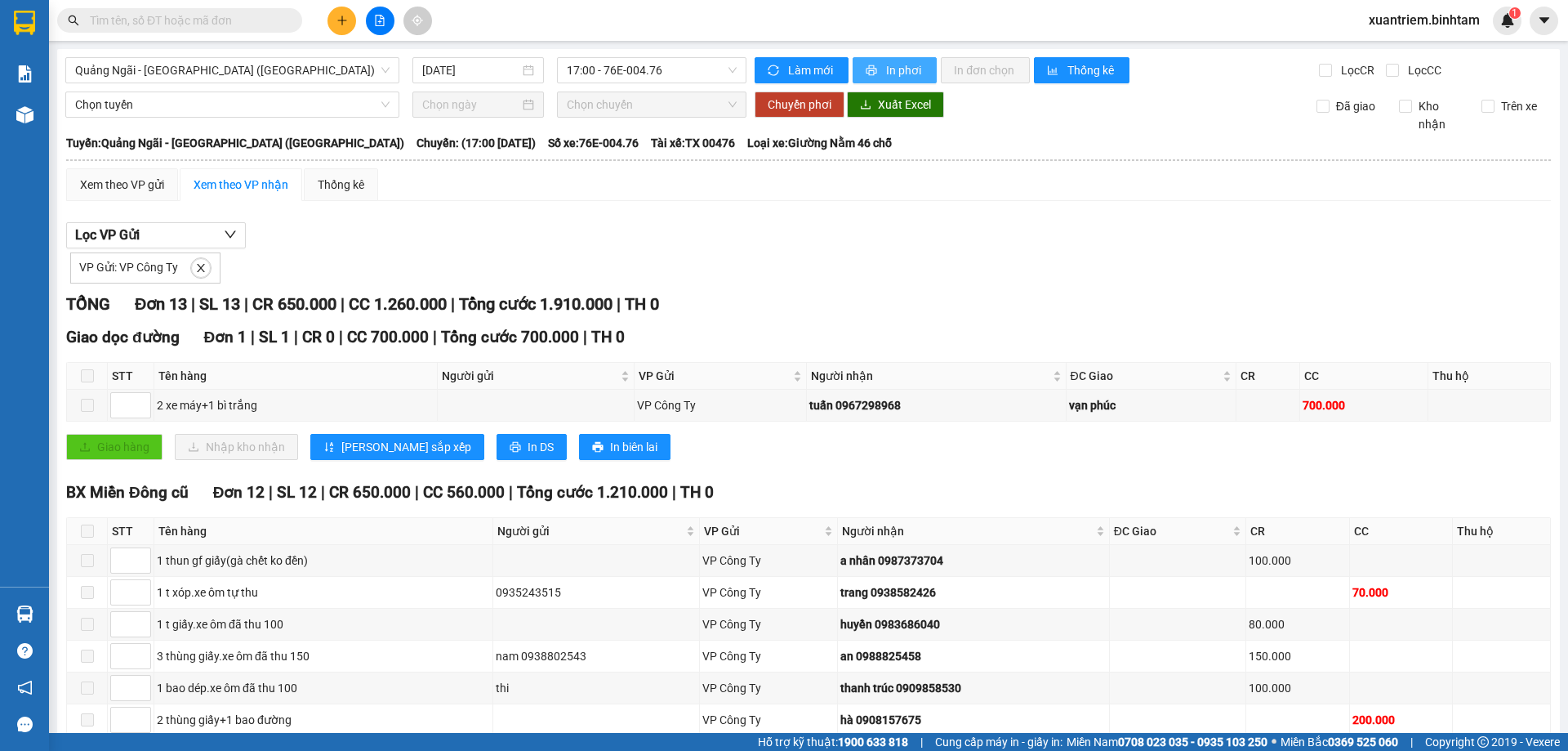
click at [906, 77] on span "In phơi" at bounding box center [905, 70] width 38 height 18
click at [533, 10] on div "Kết quả tìm kiếm ( 0 ) Bộ lọc No Data xuantriem.binhtam 1" at bounding box center [784, 20] width 1568 height 41
